Goal: Transaction & Acquisition: Purchase product/service

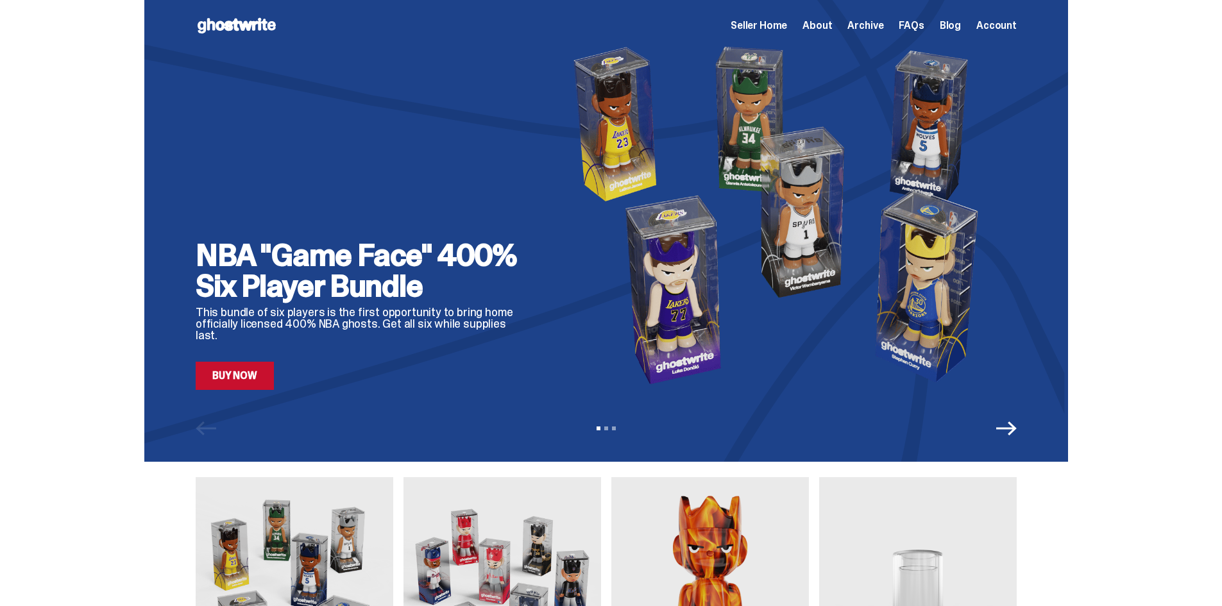
click at [1000, 441] on div "NBA "Game Face" 400% Six Player Bundle This bundle of six players is the first …" at bounding box center [606, 231] width 924 height 462
click at [1007, 434] on icon "Next" at bounding box center [1006, 428] width 21 height 21
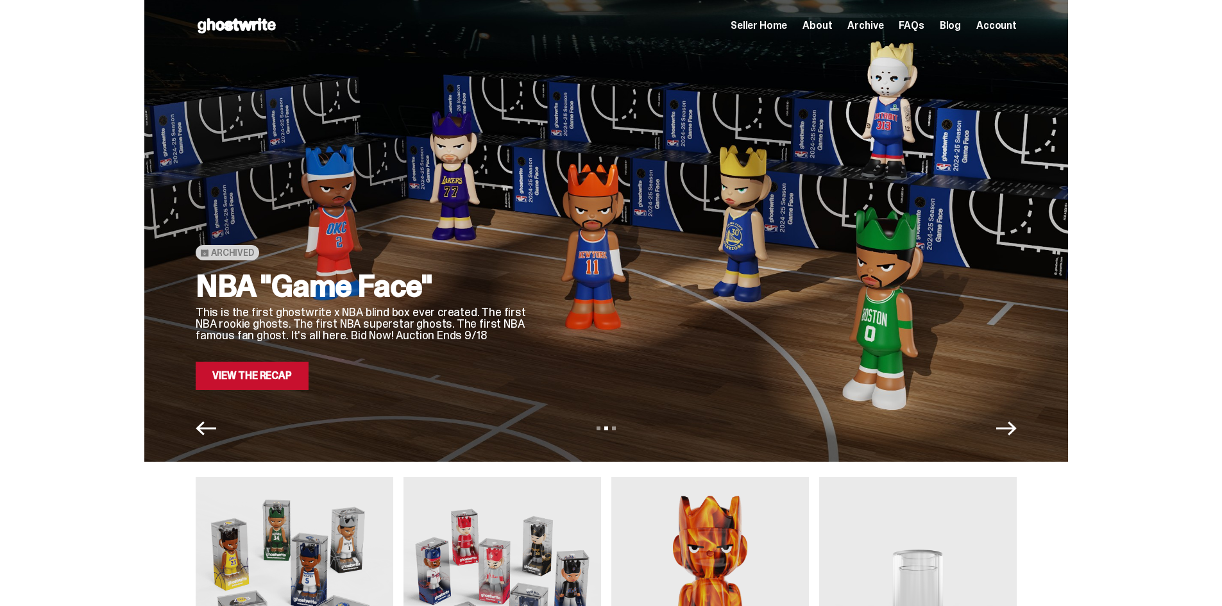
click at [225, 376] on link "View the Recap" at bounding box center [252, 376] width 113 height 28
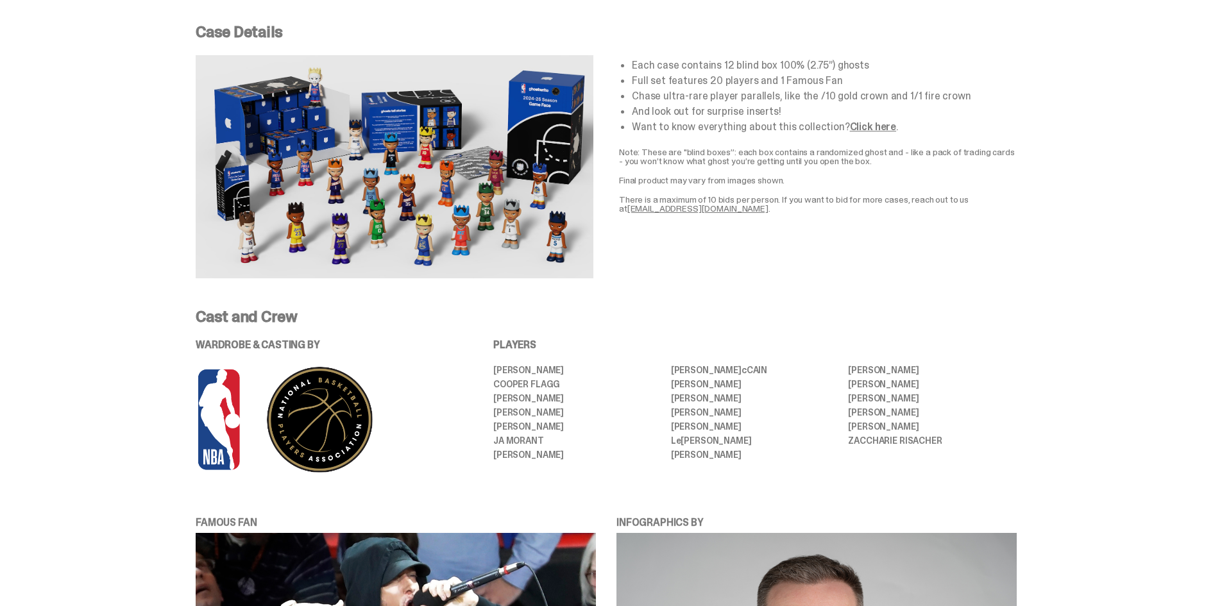
scroll to position [2374, 0]
click at [908, 445] on li "ZACCHARIE RISACHER" at bounding box center [932, 440] width 169 height 9
copy div "ZACCHARIE RISACHER"
